Goal: Task Accomplishment & Management: Use online tool/utility

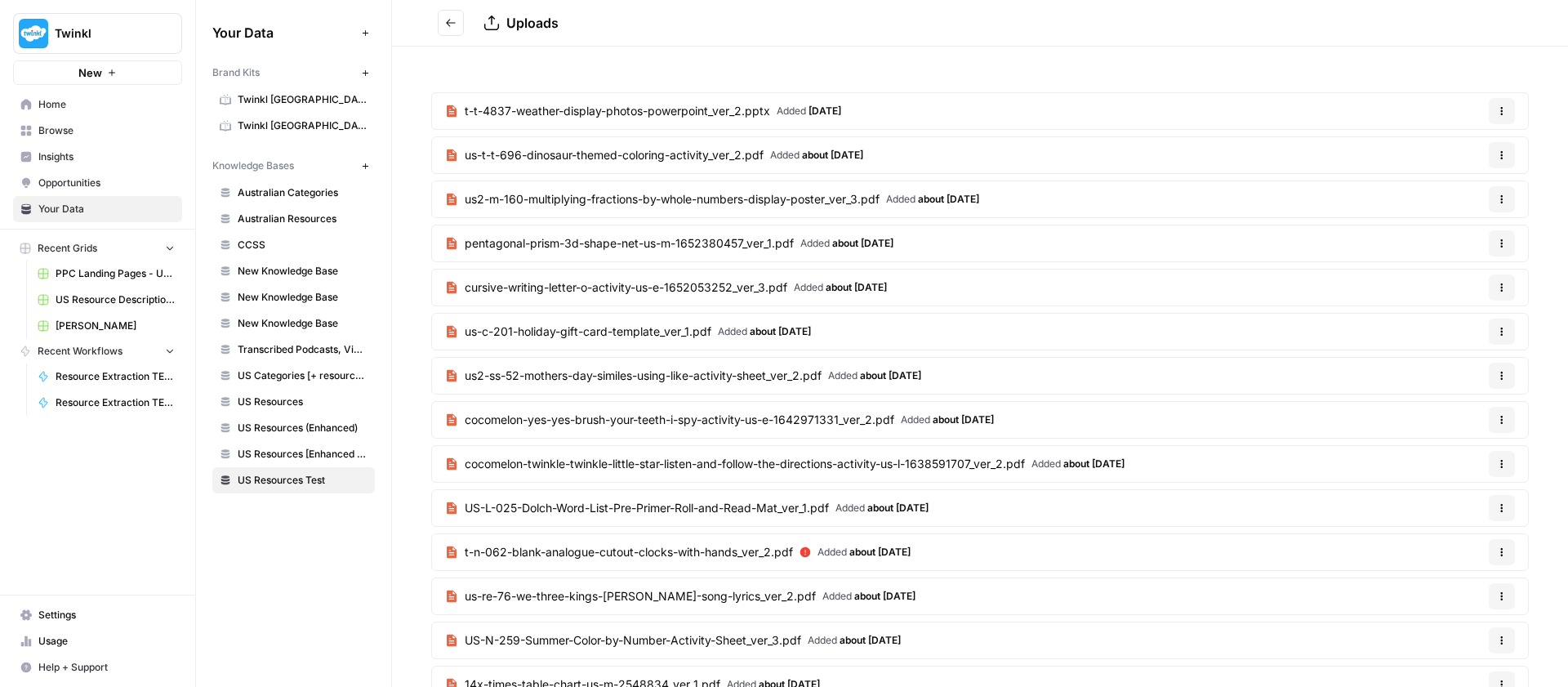
scroll to position [15055, 0]
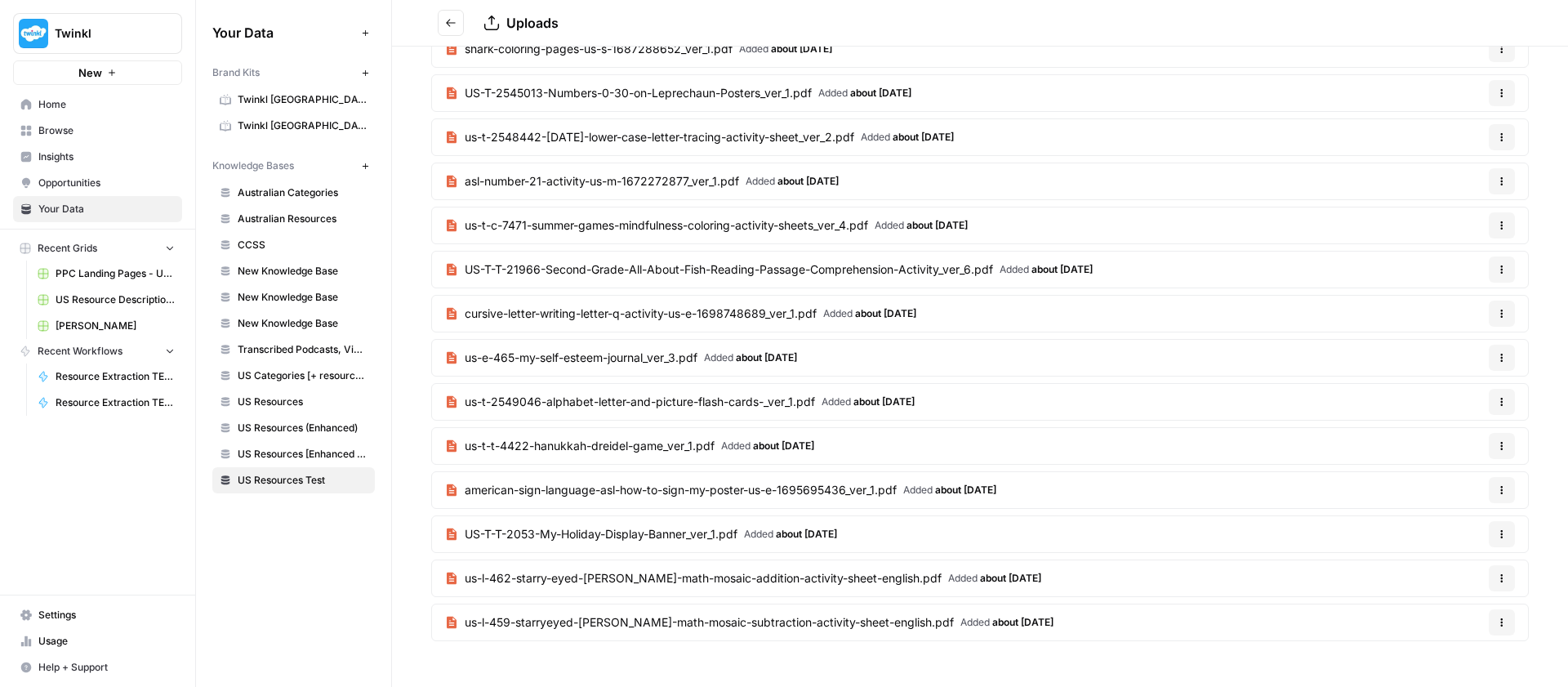
click at [105, 406] on span "Resource Extraction TEST - [PERSON_NAME]" at bounding box center [115, 403] width 119 height 15
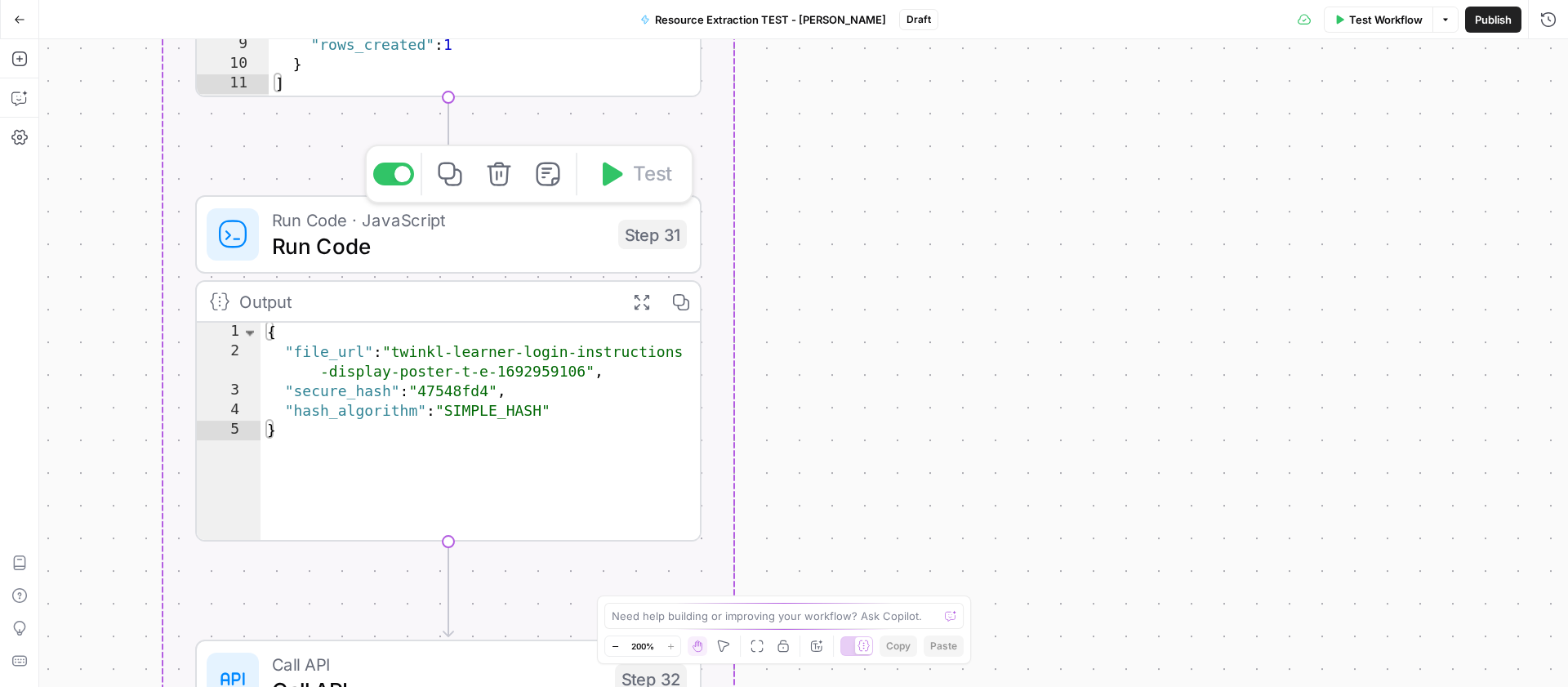
click at [569, 249] on span "Run Code" at bounding box center [438, 245] width 333 height 33
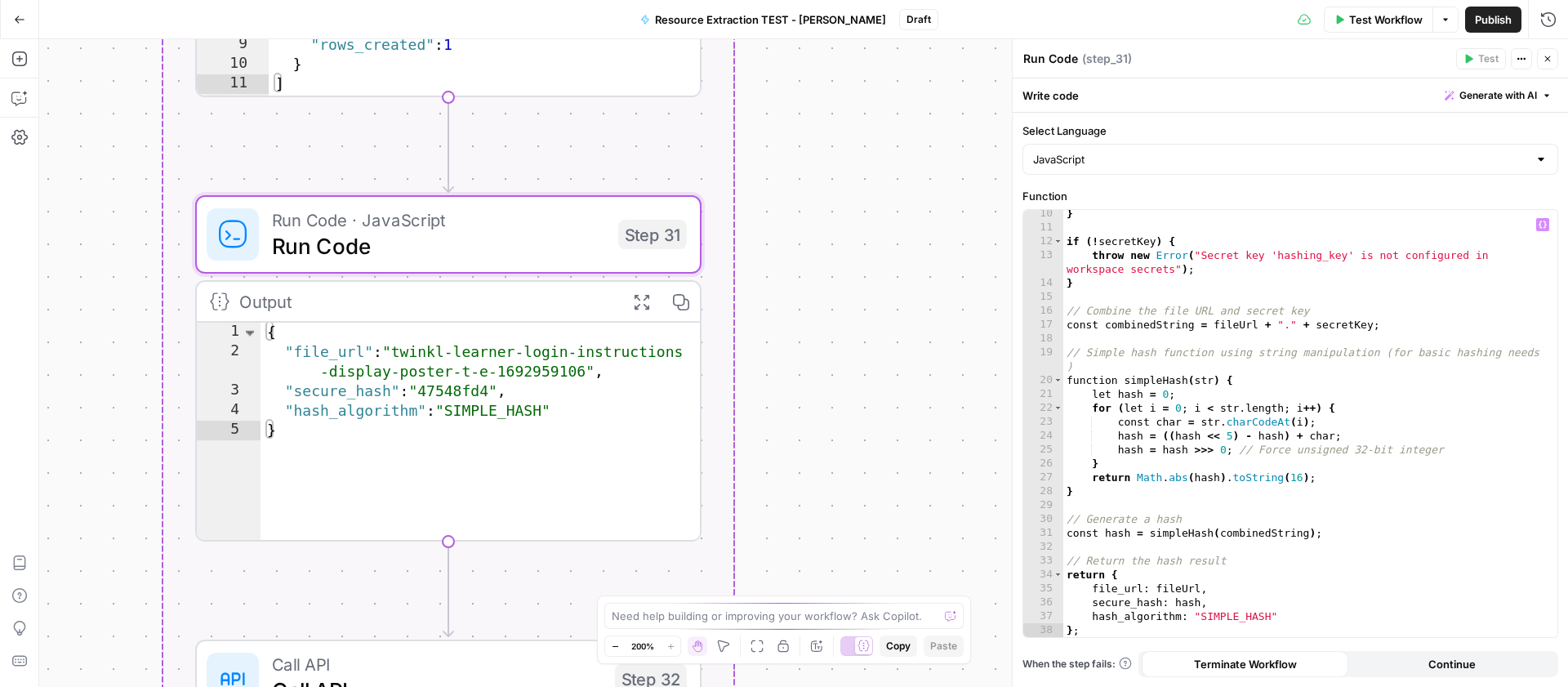
scroll to position [142, 0]
click at [1078, 380] on div "} if ( ! secretKey ) { throw new Error ( "Secret key 'hashing_key' is not confi…" at bounding box center [1304, 434] width 482 height 455
click at [1092, 489] on div "} if ( ! secretKey ) { throw new Error ( "Secret key 'hashing_key' is not confi…" at bounding box center [1304, 434] width 482 height 455
type textarea "**********"
